Goal: Task Accomplishment & Management: Manage account settings

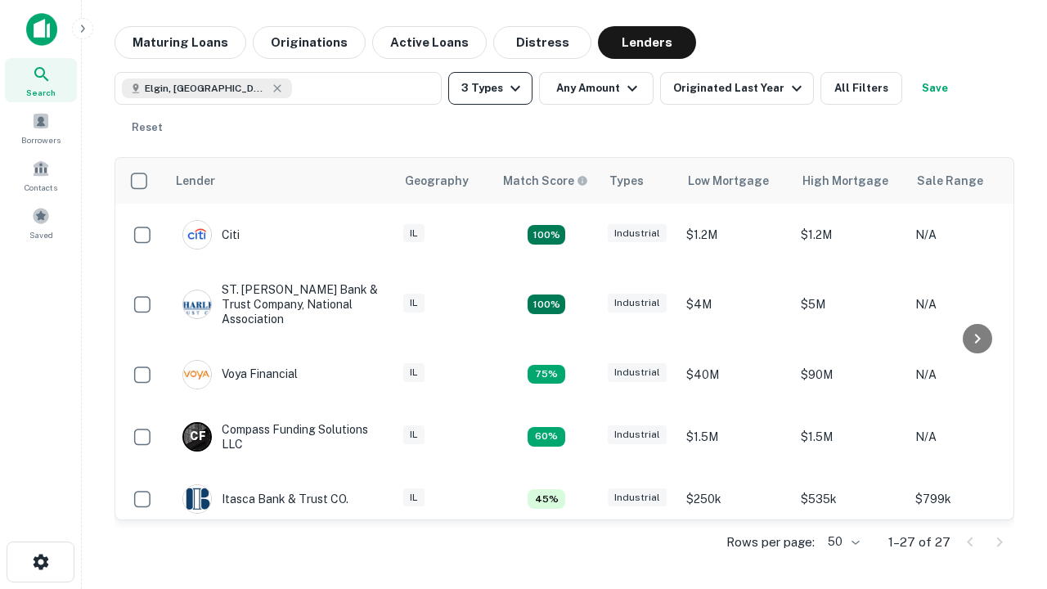
click at [490, 88] on button "3 Types" at bounding box center [490, 88] width 84 height 33
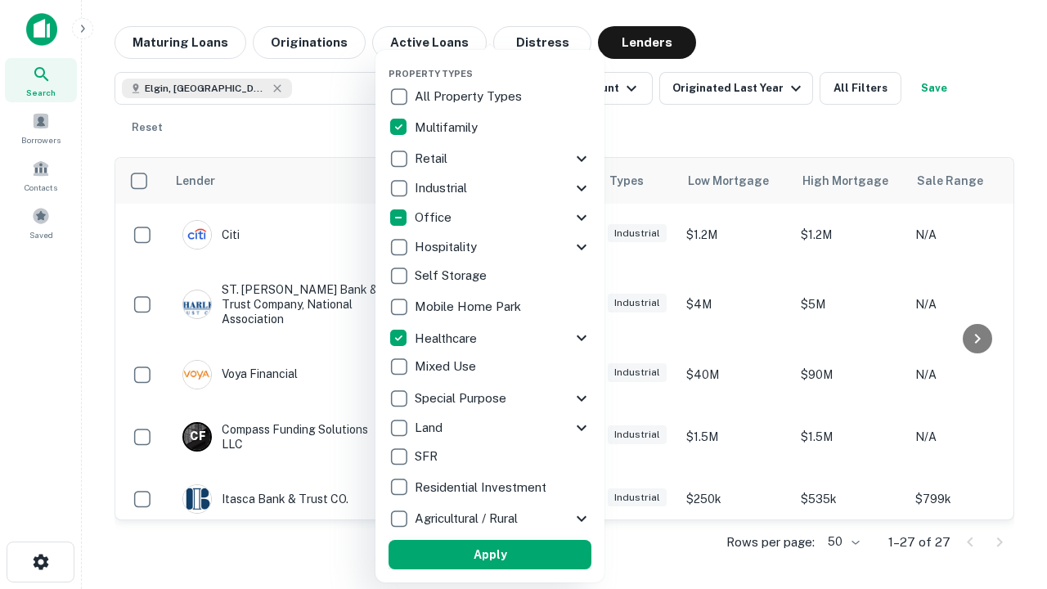
click at [490, 555] on button "Apply" at bounding box center [490, 554] width 203 height 29
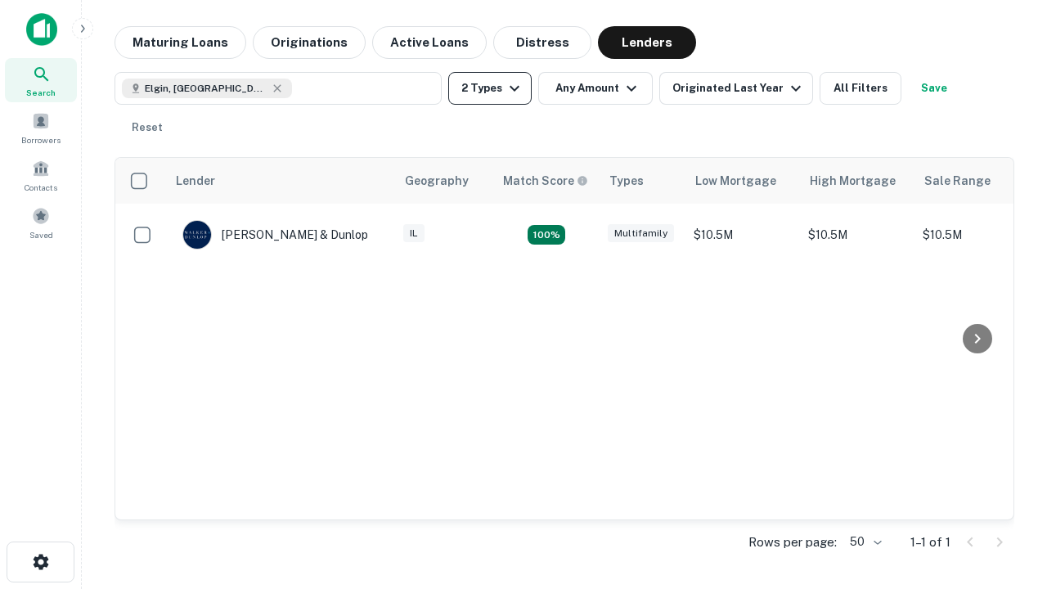
click at [490, 88] on button "2 Types" at bounding box center [489, 88] width 83 height 33
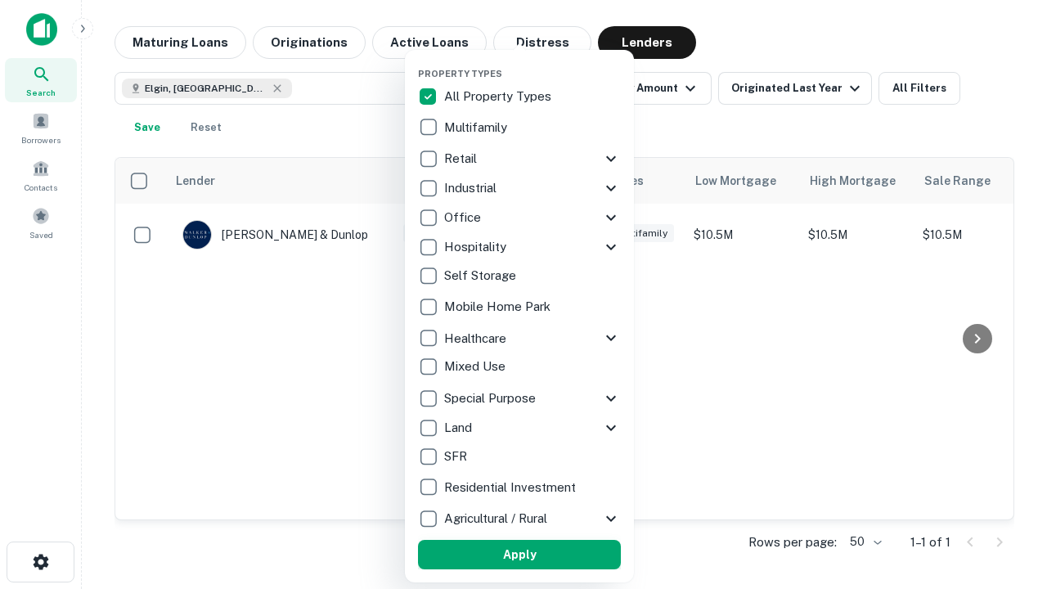
click at [520, 555] on button "Apply" at bounding box center [519, 554] width 203 height 29
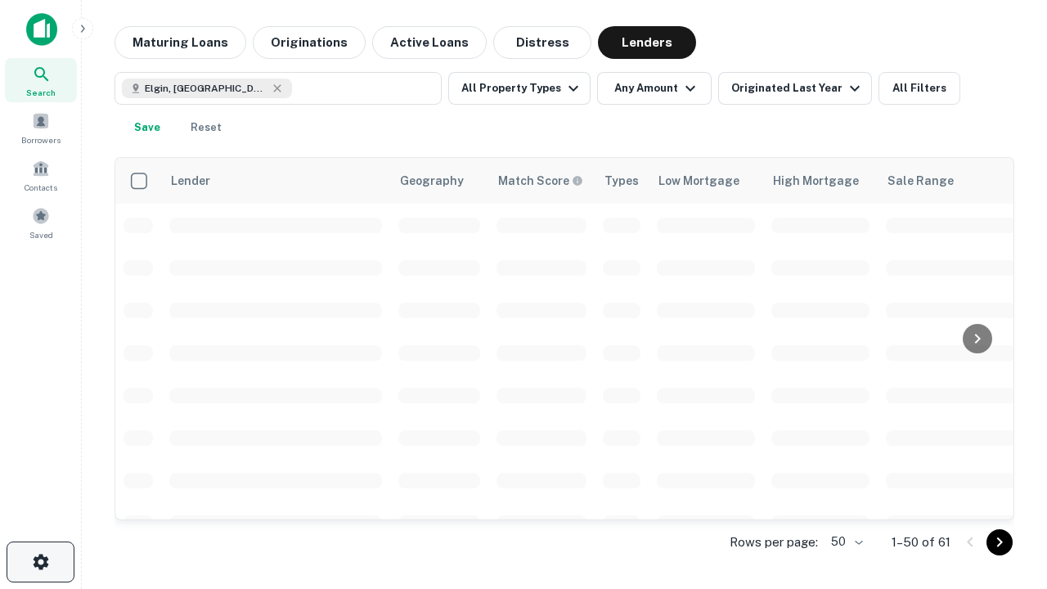
click at [40, 562] on icon "button" at bounding box center [41, 562] width 20 height 20
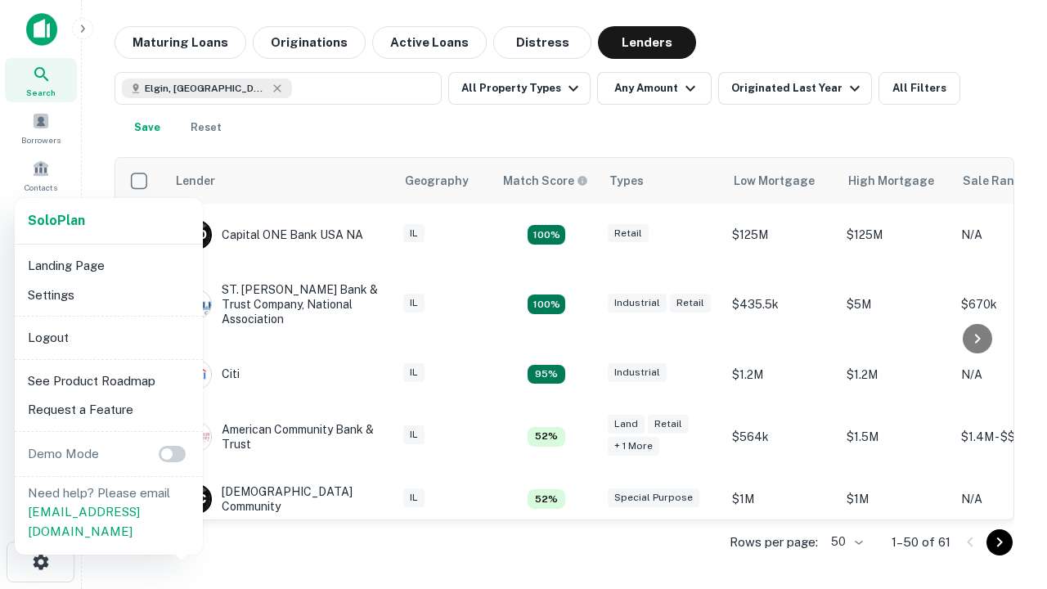
click at [108, 337] on li "Logout" at bounding box center [108, 337] width 175 height 29
